Goal: Transaction & Acquisition: Purchase product/service

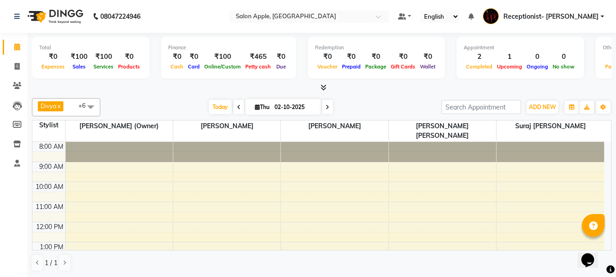
scroll to position [137, 0]
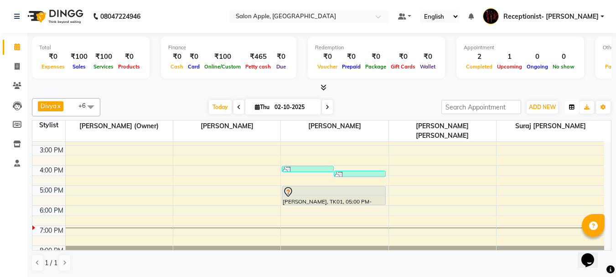
click at [572, 106] on icon "button" at bounding box center [571, 106] width 5 height 5
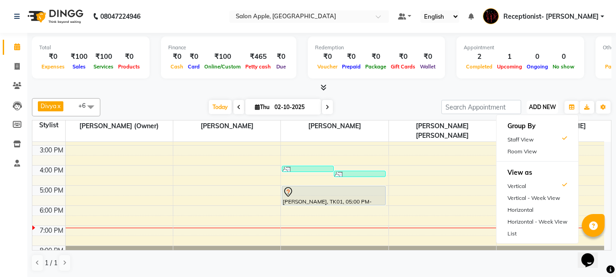
click at [545, 107] on span "ADD NEW" at bounding box center [541, 106] width 27 height 7
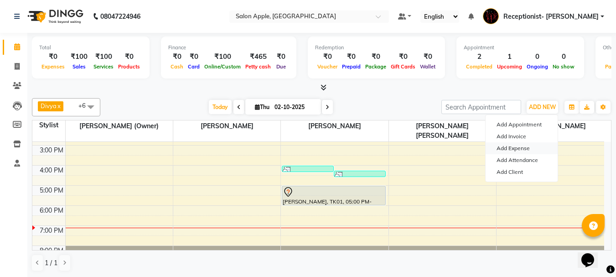
click at [511, 149] on link "Add Expense" at bounding box center [521, 148] width 72 height 12
select select "697"
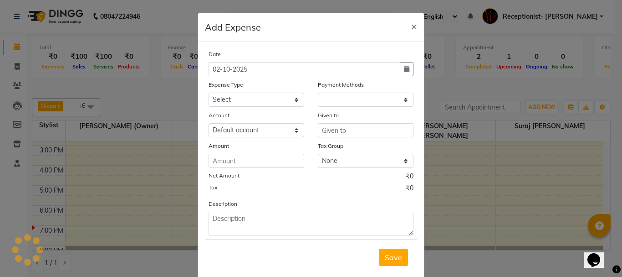
select select "1"
select select "2277"
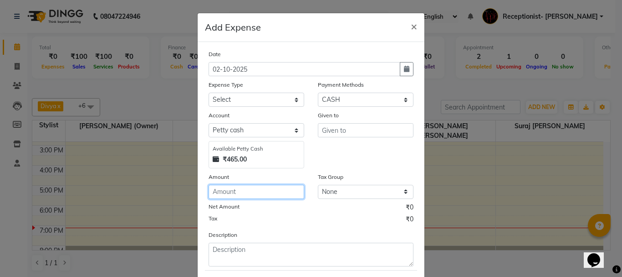
click at [260, 196] on input "number" at bounding box center [257, 192] width 96 height 14
type input "100"
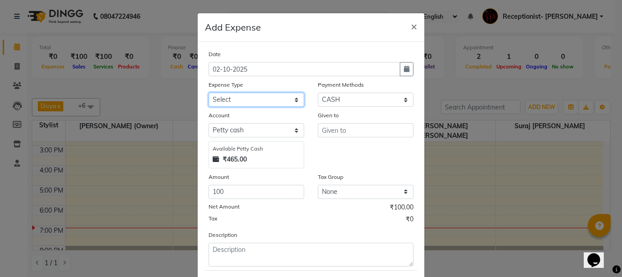
click at [243, 97] on select "Select CASH HANDED OVER TO OWNER Client Snacks Equipment Groceries House keepin…" at bounding box center [257, 99] width 96 height 14
select select "1935"
click at [209, 92] on select "Select CASH HANDED OVER TO OWNER Client Snacks Equipment Groceries House keepin…" at bounding box center [257, 99] width 96 height 14
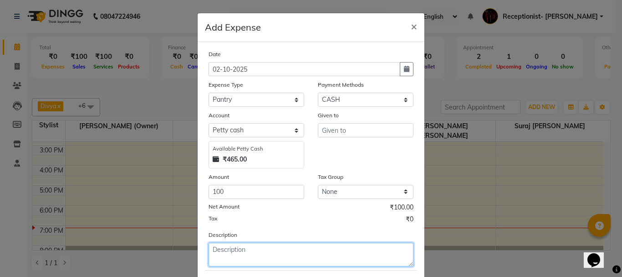
click at [279, 256] on textarea at bounding box center [311, 254] width 205 height 24
type textarea "ragoli"
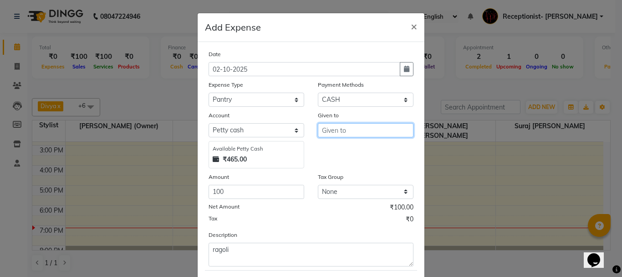
click at [365, 134] on input "text" at bounding box center [366, 130] width 96 height 14
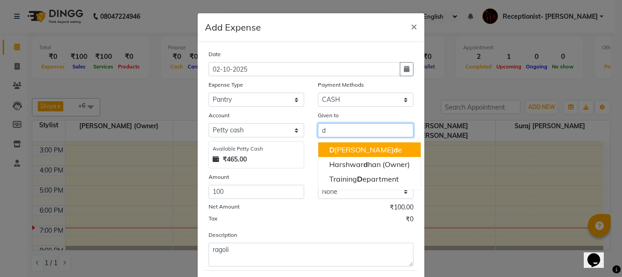
click at [340, 154] on button "D [PERSON_NAME] d e" at bounding box center [369, 149] width 103 height 15
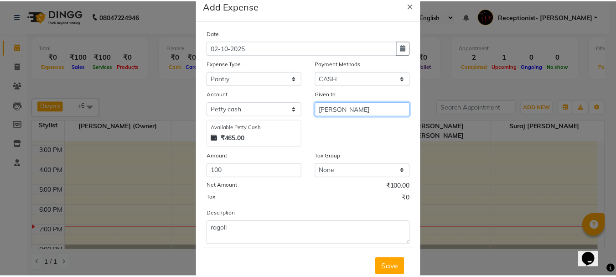
scroll to position [50, 0]
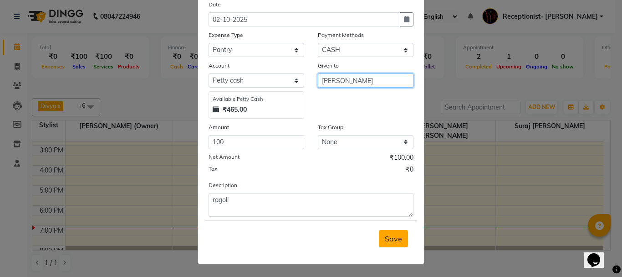
type input "[PERSON_NAME]"
drag, startPoint x: 387, startPoint y: 239, endPoint x: 348, endPoint y: 214, distance: 46.5
click at [387, 239] on span "Save" at bounding box center [393, 238] width 17 height 9
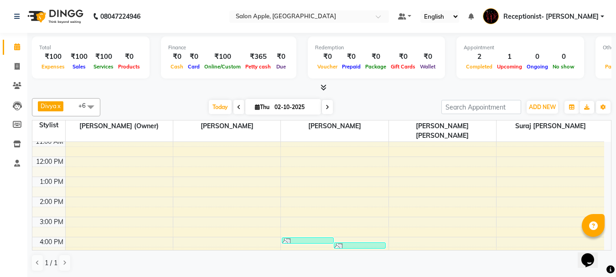
scroll to position [143, 0]
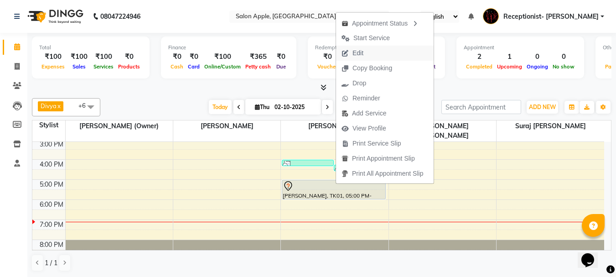
click at [366, 52] on span "Edit" at bounding box center [352, 53] width 33 height 15
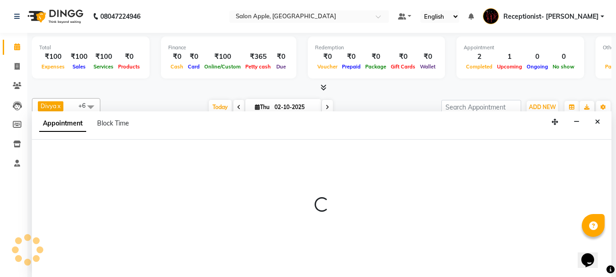
scroll to position [0, 0]
select select "tentative"
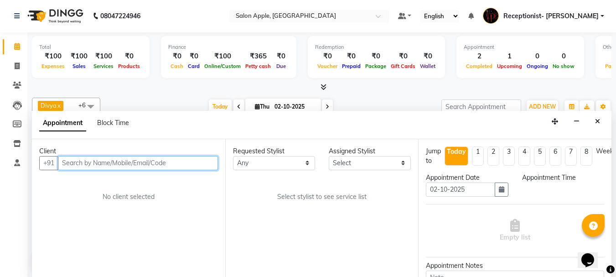
scroll to position [143, 0]
select select "50336"
select select "1020"
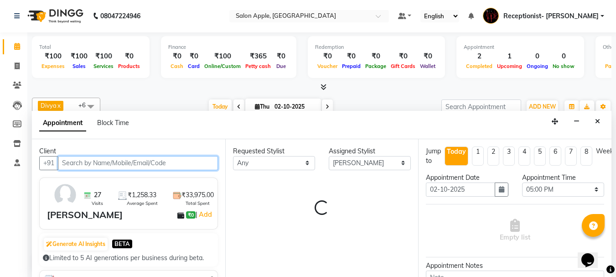
select select "712"
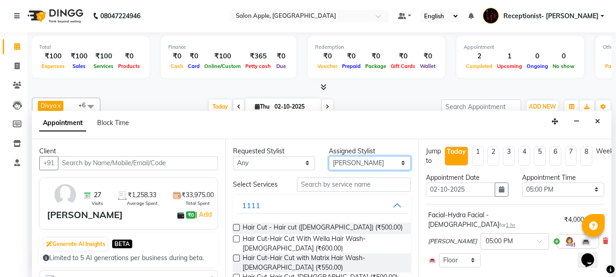
click at [370, 162] on select "Select Divya Rajesh rokade Sayali vinay Sawant Shweta gopal Mali Sonali (Owner)…" at bounding box center [369, 163] width 82 height 14
select select "46911"
click at [328, 156] on select "Select Divya Rajesh rokade Sayali vinay Sawant Shweta gopal Mali Sonali (Owner)…" at bounding box center [369, 163] width 82 height 14
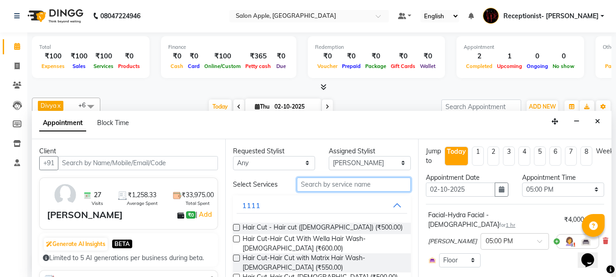
click at [342, 189] on input "text" at bounding box center [354, 184] width 114 height 14
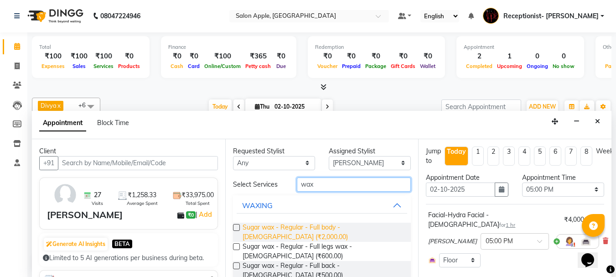
scroll to position [46, 0]
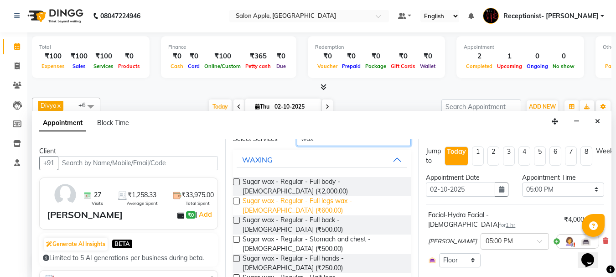
type input "wax"
click at [342, 201] on span "Sugar wax - Regular - Full legs wax - Female (₹600.00)" at bounding box center [322, 205] width 161 height 19
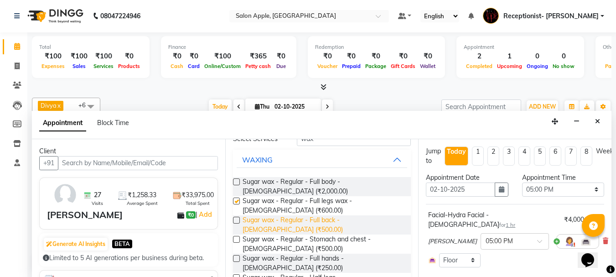
checkbox input "false"
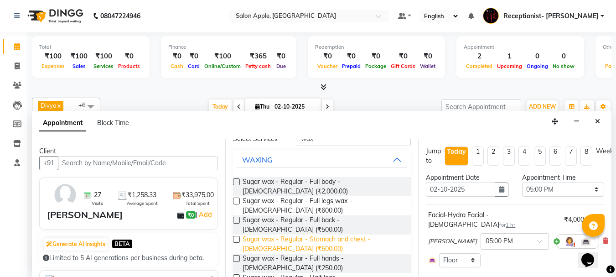
scroll to position [91, 0]
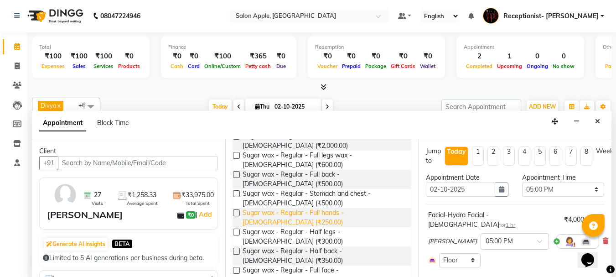
click at [314, 208] on span "Sugar wax - Regular - Full hands - Female (₹250.00)" at bounding box center [322, 217] width 161 height 19
checkbox input "false"
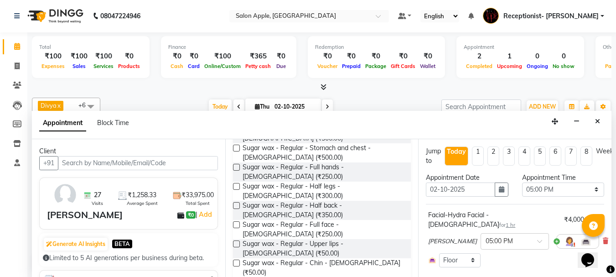
scroll to position [182, 0]
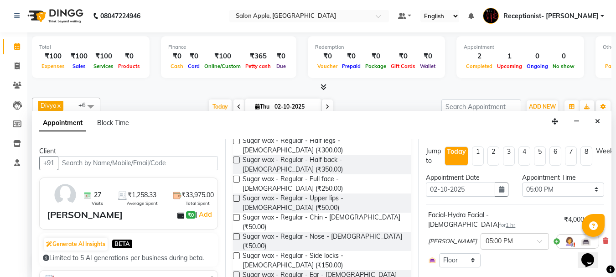
checkbox input "false"
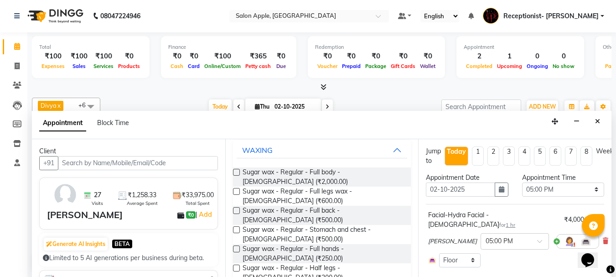
scroll to position [0, 0]
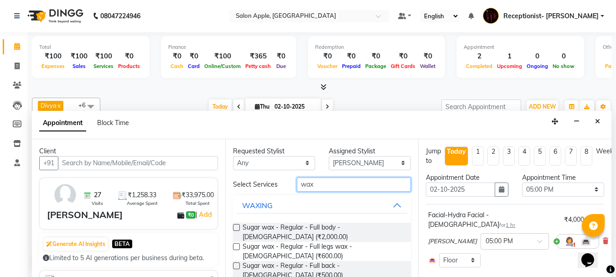
drag, startPoint x: 357, startPoint y: 189, endPoint x: 287, endPoint y: 206, distance: 71.7
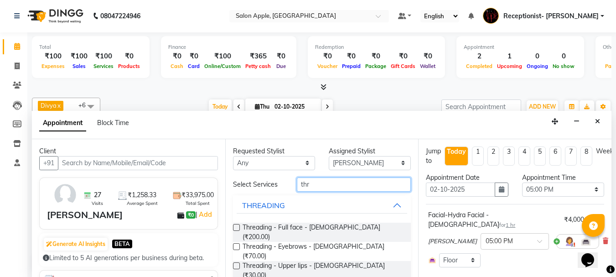
type input "thr"
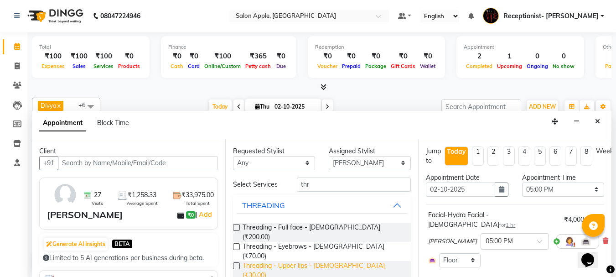
drag, startPoint x: 332, startPoint y: 259, endPoint x: 339, endPoint y: 254, distance: 8.5
checkbox input "false"
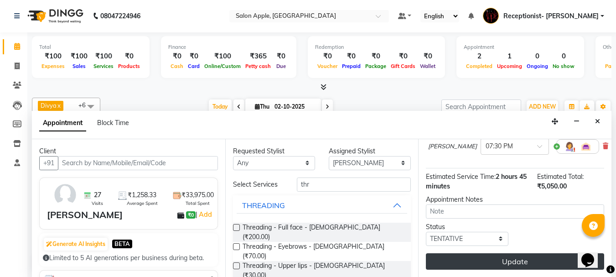
scroll to position [343, 0]
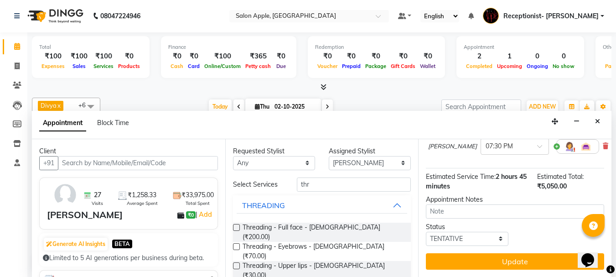
drag, startPoint x: 506, startPoint y: 249, endPoint x: 468, endPoint y: 235, distance: 39.9
click at [506, 253] on button "Update" at bounding box center [515, 261] width 178 height 16
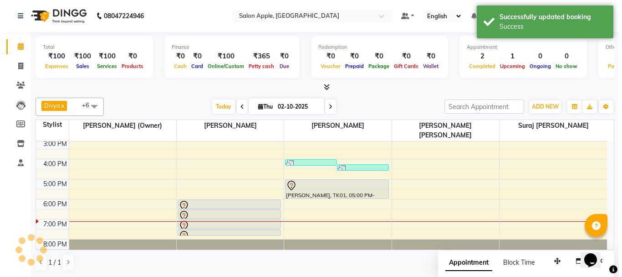
scroll to position [0, 0]
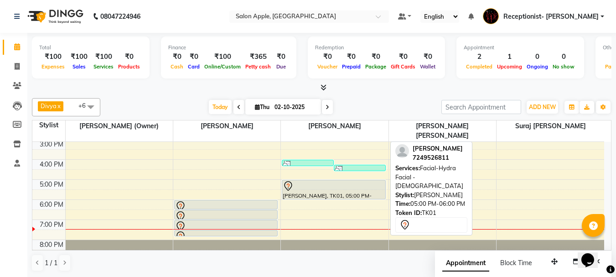
click at [354, 180] on div at bounding box center [333, 185] width 102 height 11
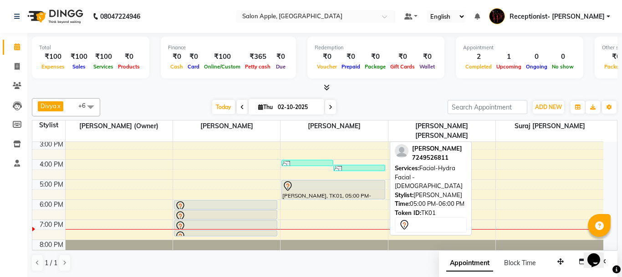
select select "7"
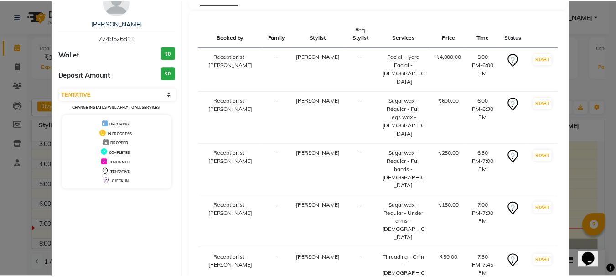
scroll to position [79, 0]
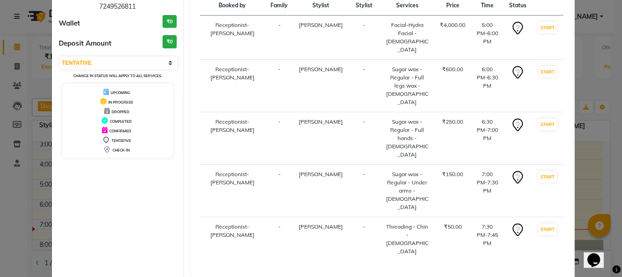
select select "645"
select select "service"
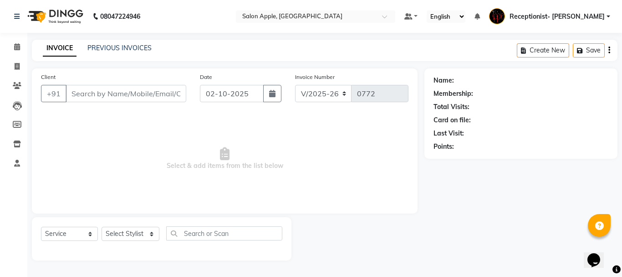
type input "7249526811"
select select "46911"
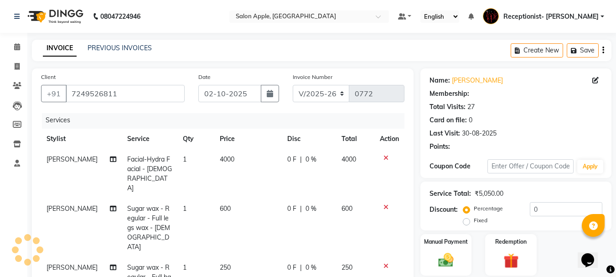
scroll to position [3, 0]
click at [361, 157] on td "4000" at bounding box center [355, 172] width 39 height 49
select select "50336"
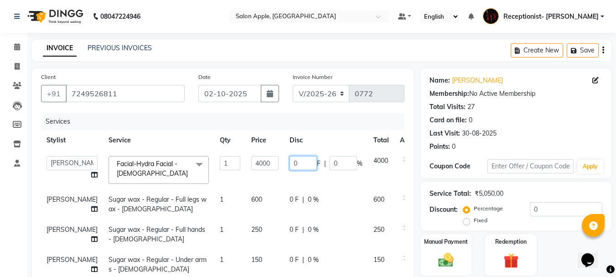
drag, startPoint x: 273, startPoint y: 159, endPoint x: 243, endPoint y: 159, distance: 30.1
click at [243, 159] on tr "Divya Rajesh rokade Harshwardhan (Owner) Receptionist- Sayali Sayali vinay Sawa…" at bounding box center [232, 169] width 383 height 39
type input "1000"
drag, startPoint x: 293, startPoint y: 182, endPoint x: 297, endPoint y: 177, distance: 6.2
click at [292, 182] on tbody "Divya Rajesh rokade Harshwardhan (Owner) Receptionist- Sayali Sayali vinay Sawa…" at bounding box center [232, 229] width 383 height 159
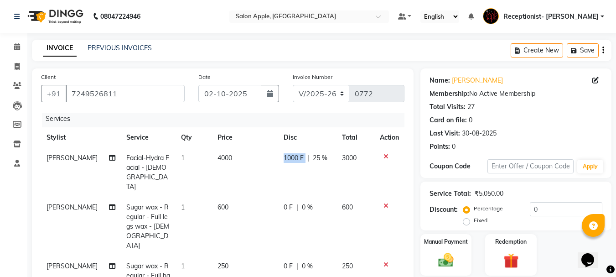
drag, startPoint x: 299, startPoint y: 159, endPoint x: 266, endPoint y: 159, distance: 33.7
click at [266, 159] on tr "Shweta gopal Mali Facial-Hydra Facial - Female 1 4000 1000 F | 25 % 3000" at bounding box center [222, 172] width 363 height 49
click at [336, 159] on td "3000" at bounding box center [355, 172] width 38 height 49
select select "50336"
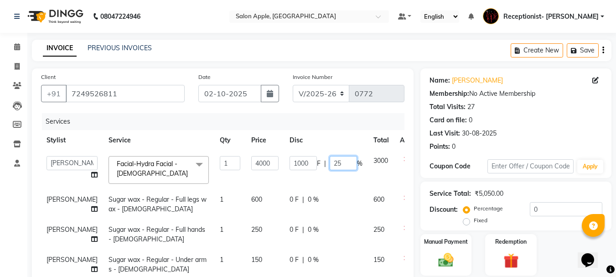
drag, startPoint x: 324, startPoint y: 158, endPoint x: 280, endPoint y: 159, distance: 44.7
click at [289, 159] on div "1000 F | 25 %" at bounding box center [325, 163] width 73 height 14
type input "10"
drag, startPoint x: 303, startPoint y: 175, endPoint x: 315, endPoint y: 177, distance: 12.4
click at [309, 177] on td "1000 F | 10 %" at bounding box center [326, 169] width 84 height 39
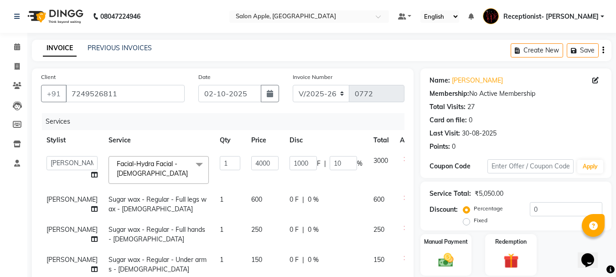
select select "50336"
drag, startPoint x: 320, startPoint y: 157, endPoint x: 287, endPoint y: 160, distance: 32.5
click at [289, 160] on div "400 F | 10 %" at bounding box center [325, 163] width 73 height 14
type input "20"
click at [322, 172] on td "400 F | 20 %" at bounding box center [326, 169] width 84 height 39
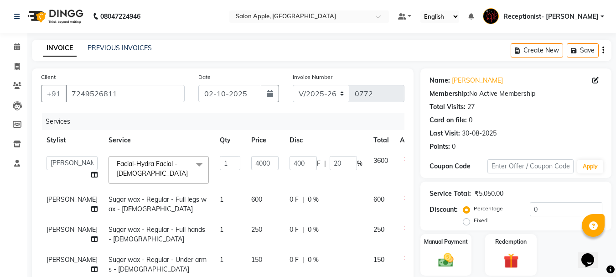
select select "50336"
drag, startPoint x: 321, startPoint y: 162, endPoint x: 291, endPoint y: 163, distance: 30.1
click at [291, 163] on div "800 F | 20 %" at bounding box center [325, 163] width 73 height 14
type input "25"
click at [320, 180] on tbody "Divya Rajesh rokade Harshwardhan (Owner) Receptionist- Sayali Sayali vinay Sawa…" at bounding box center [232, 229] width 383 height 159
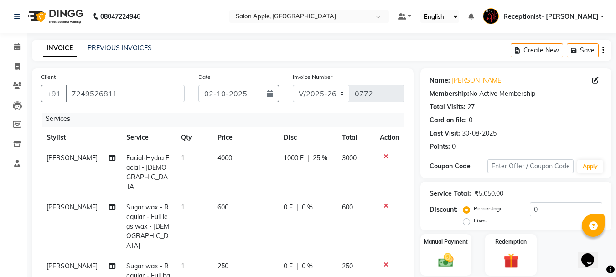
scroll to position [225, 0]
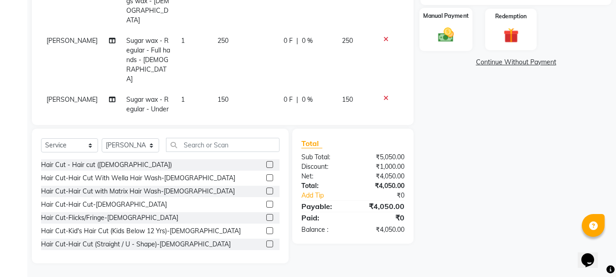
click at [446, 47] on div "Manual Payment" at bounding box center [445, 29] width 53 height 43
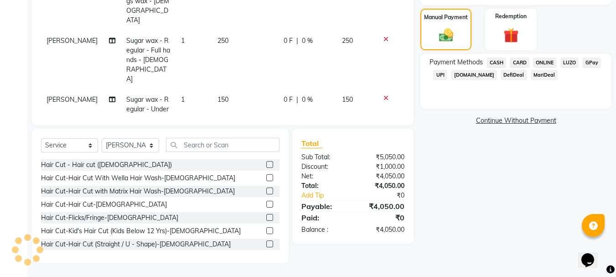
click at [539, 61] on span "ONLINE" at bounding box center [545, 62] width 24 height 10
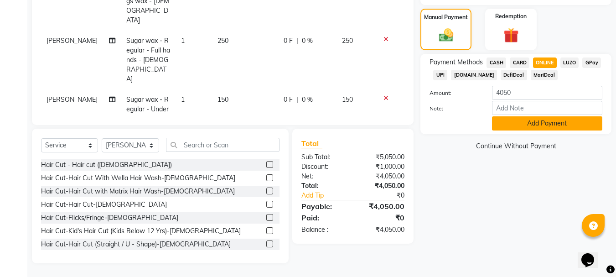
click at [548, 120] on button "Add Payment" at bounding box center [547, 123] width 110 height 14
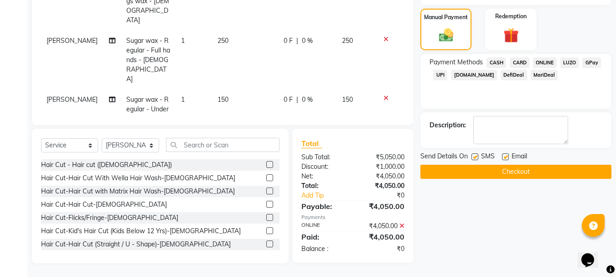
drag, startPoint x: 523, startPoint y: 167, endPoint x: 515, endPoint y: 158, distance: 12.6
click at [523, 167] on button "Checkout" at bounding box center [515, 171] width 191 height 14
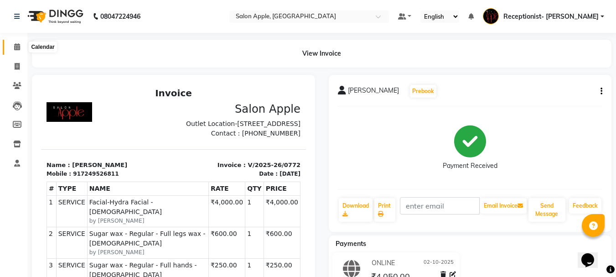
click at [17, 49] on icon at bounding box center [17, 46] width 6 height 7
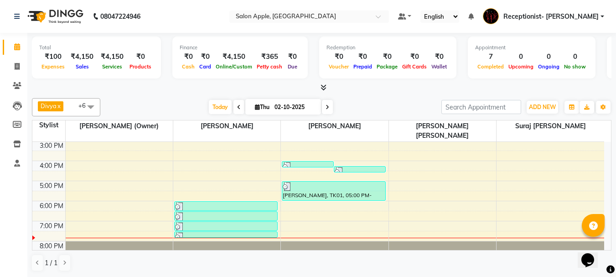
scroll to position [143, 0]
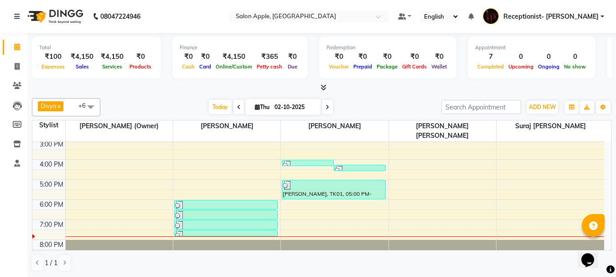
click at [326, 107] on icon at bounding box center [327, 106] width 4 height 5
type input "03-10-2025"
